Goal: Task Accomplishment & Management: Use online tool/utility

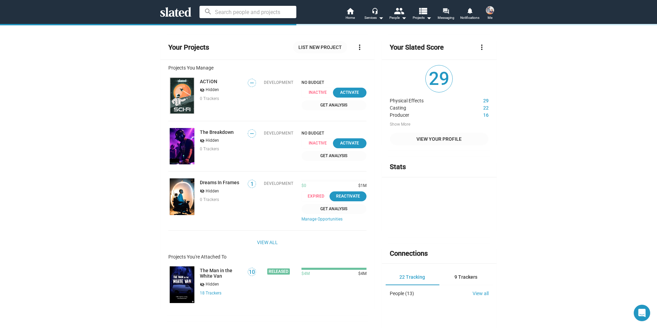
click at [444, 15] on span "Messaging" at bounding box center [446, 18] width 17 height 8
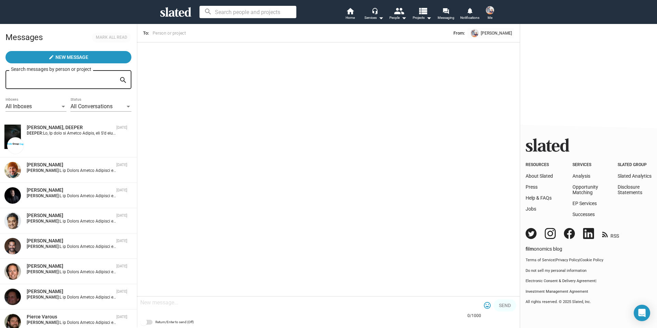
click at [492, 11] on img at bounding box center [490, 10] width 8 height 8
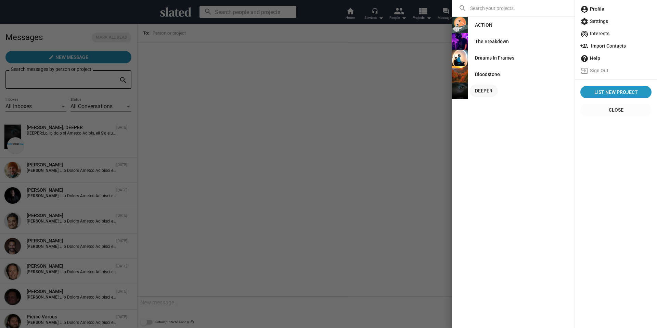
click at [476, 91] on div "DEEPER" at bounding box center [483, 91] width 17 height 12
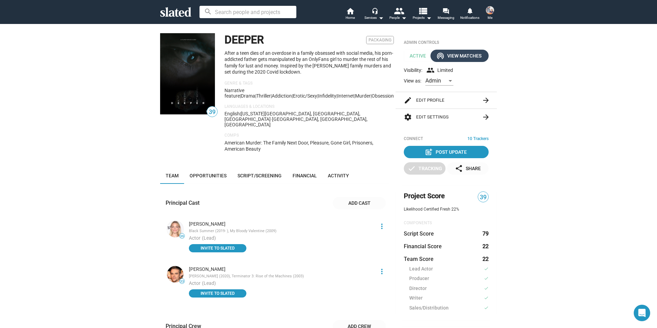
click at [462, 59] on div "wifi_tethering View Matches" at bounding box center [460, 56] width 44 height 12
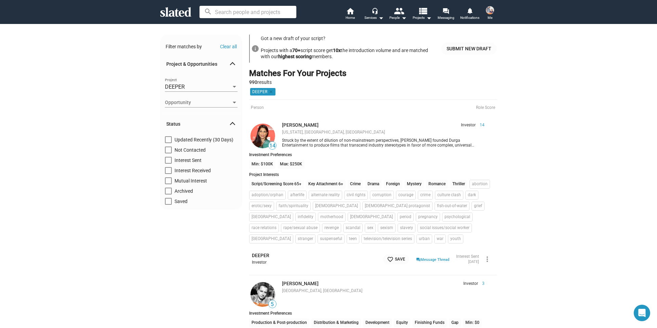
click at [165, 150] on span at bounding box center [168, 149] width 7 height 7
click at [168, 153] on input "Not Contacted" at bounding box center [168, 153] width 0 height 0
checkbox input "true"
